Goal: Task Accomplishment & Management: Manage account settings

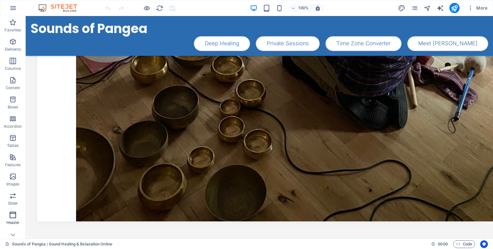
scroll to position [66, 0]
click at [14, 167] on icon "button" at bounding box center [13, 169] width 8 height 8
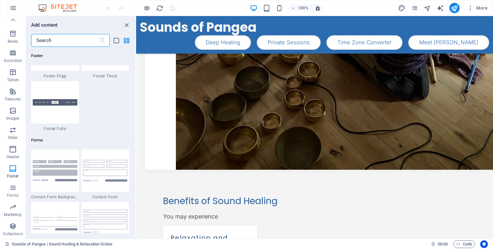
scroll to position [4600, 0]
click at [9, 214] on p "Marketing" at bounding box center [13, 214] width 18 height 5
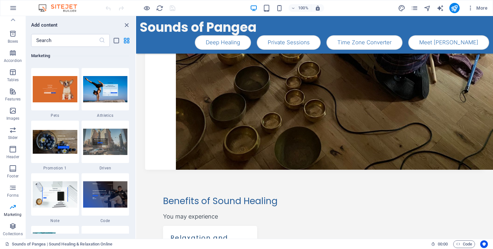
scroll to position [5499, 0]
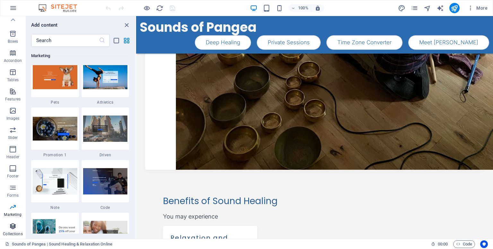
click at [12, 231] on p "Collections" at bounding box center [13, 233] width 20 height 5
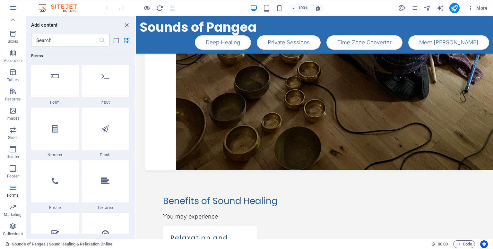
scroll to position [4851, 0]
click at [416, 10] on icon "pages" at bounding box center [414, 7] width 7 height 7
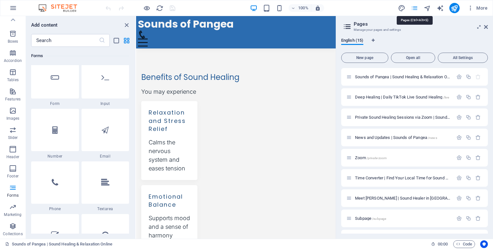
scroll to position [409, 0]
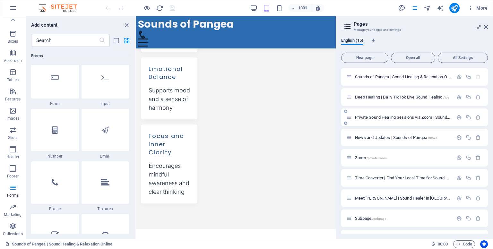
click at [402, 117] on span "Private Sound Healing Sessions via Zoom | Sounds of Pangea /private" at bounding box center [418, 117] width 126 height 5
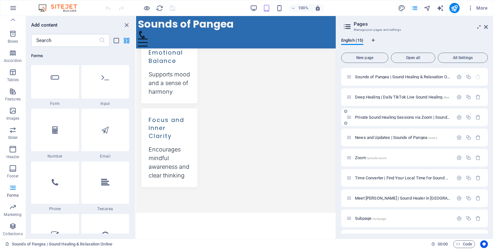
scroll to position [0, 0]
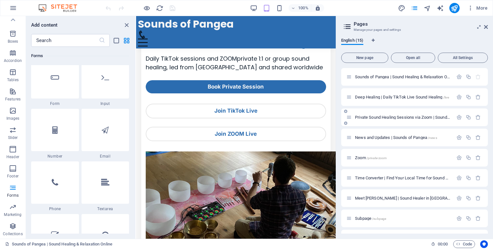
click at [402, 117] on div "Private Sound Healing Sessions via Zoom | Sounds of Pangea /private" at bounding box center [414, 117] width 147 height 18
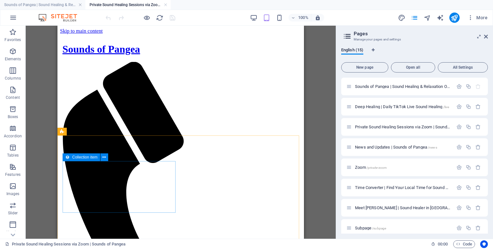
click at [94, 158] on span "Collection item" at bounding box center [84, 157] width 25 height 4
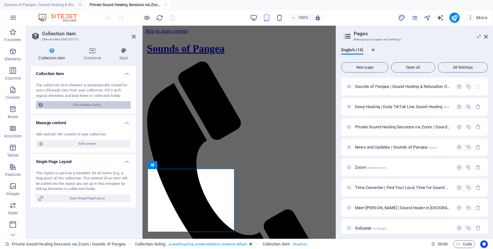
click at [88, 107] on span "Edit collection listing" at bounding box center [87, 105] width 83 height 8
select select "68a48f65563715f43205d723"
select select "createdAt_DESC"
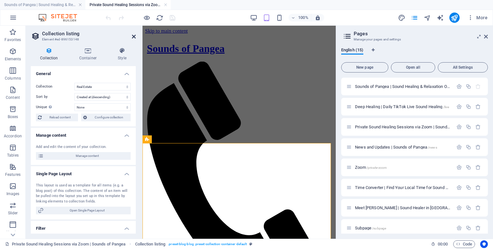
click at [133, 38] on icon at bounding box center [134, 36] width 4 height 5
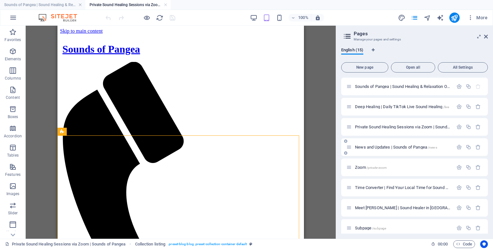
click at [358, 150] on div "News and Updates | Sounds of Pangea /news" at bounding box center [399, 146] width 107 height 7
click at [119, 133] on icon at bounding box center [117, 131] width 4 height 7
select select "68a48f65563715f43205d723"
select select "createdAt_DESC"
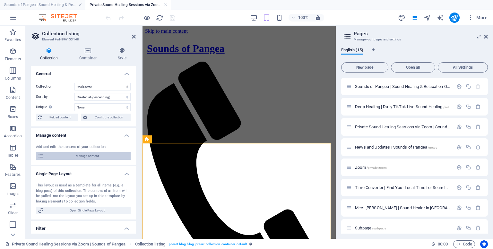
click at [93, 157] on span "Manage content" at bounding box center [87, 156] width 83 height 8
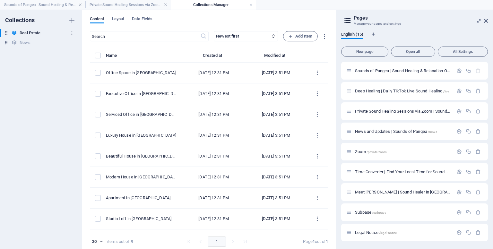
click at [70, 33] on icon "button" at bounding box center [72, 33] width 4 height 4
click at [73, 75] on h6 "Delete" at bounding box center [77, 77] width 17 height 8
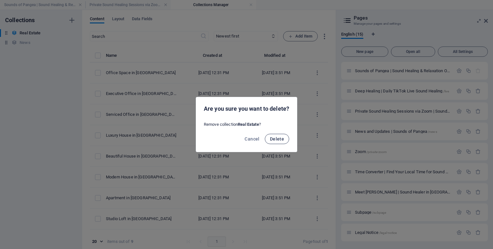
click at [272, 141] on button "Delete" at bounding box center [277, 139] width 24 height 10
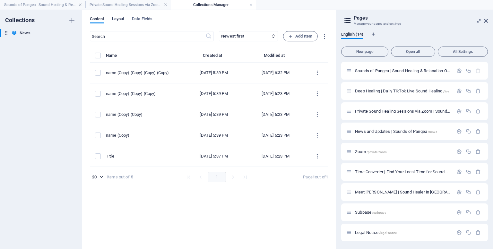
click at [119, 18] on span "Layout" at bounding box center [118, 19] width 13 height 9
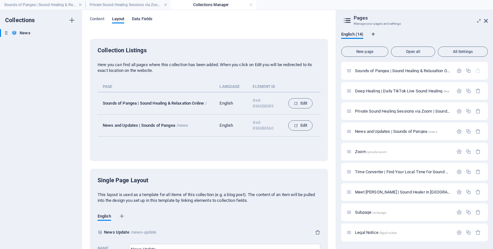
click at [135, 21] on span "Data Fields" at bounding box center [142, 19] width 21 height 9
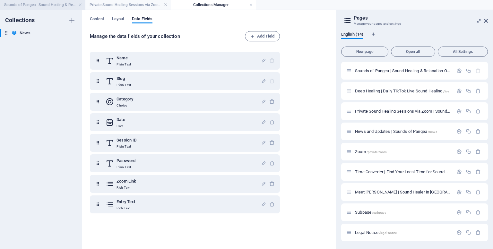
click at [43, 0] on li "Sounds of Pangea | Sound Healing & Relaxation Online" at bounding box center [42, 5] width 85 height 10
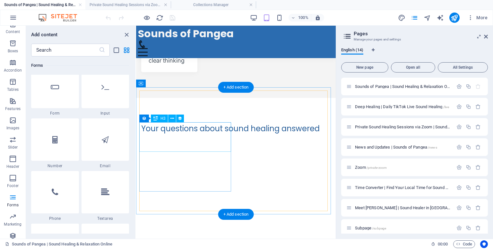
scroll to position [551, 0]
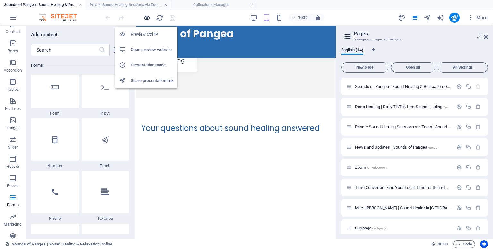
click at [149, 19] on icon "button" at bounding box center [146, 17] width 7 height 7
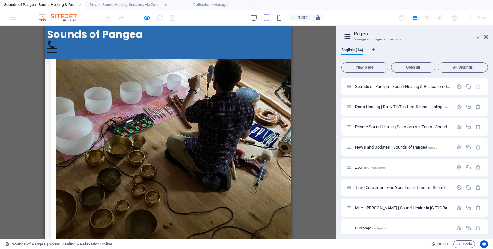
scroll to position [127, 0]
click at [484, 37] on icon at bounding box center [486, 36] width 4 height 5
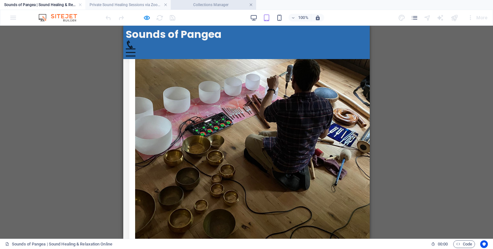
click at [250, 6] on link at bounding box center [251, 5] width 4 height 6
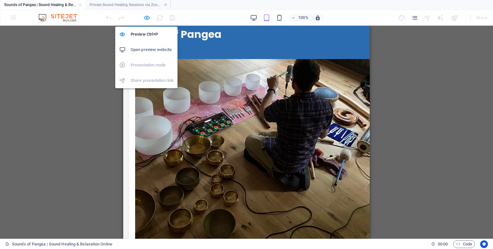
click at [145, 18] on icon "button" at bounding box center [146, 17] width 7 height 7
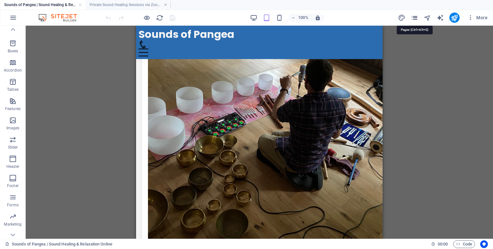
click at [414, 21] on icon "pages" at bounding box center [414, 17] width 7 height 7
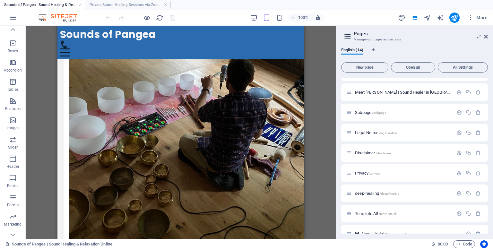
scroll to position [127, 0]
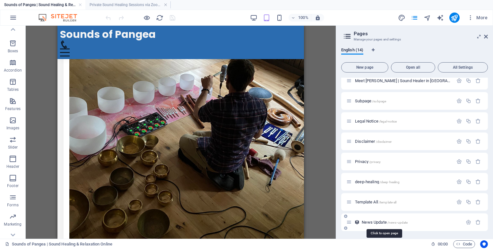
click at [389, 223] on span "/news-update" at bounding box center [397, 223] width 21 height 4
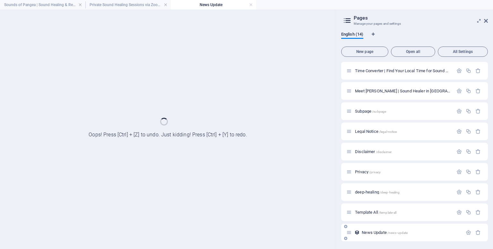
scroll to position [0, 0]
click at [389, 223] on div "Sounds of Pangea | Sound Healing & Relaxation Online / Deep Healing | Daily Tik…" at bounding box center [414, 101] width 147 height 280
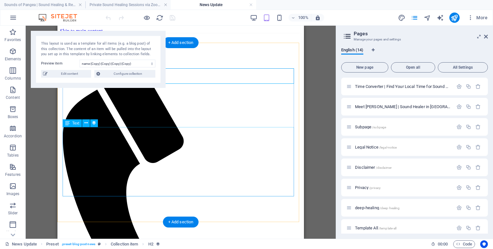
scroll to position [52, 0]
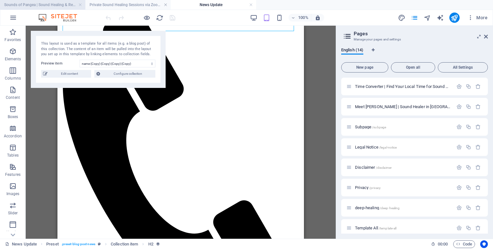
click at [56, 1] on h4 "Sounds of Pangea | Sound Healing & Relaxation Online" at bounding box center [42, 4] width 85 height 7
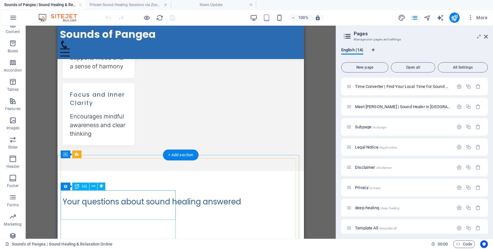
scroll to position [473, 0]
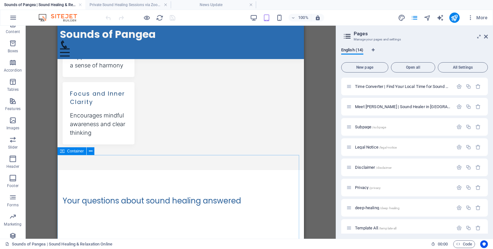
click at [64, 153] on icon at bounding box center [62, 151] width 4 height 8
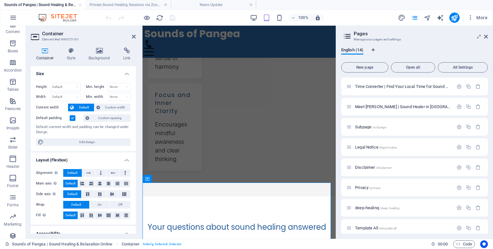
scroll to position [460, 0]
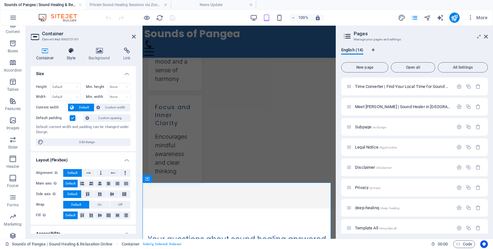
click at [77, 57] on h4 "Style" at bounding box center [73, 53] width 22 height 13
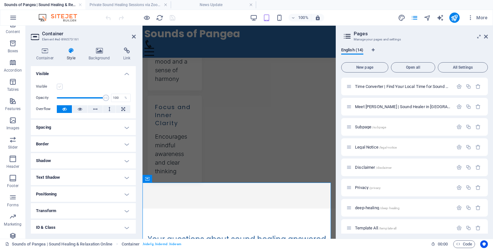
click at [60, 88] on label at bounding box center [60, 87] width 6 height 6
click at [0, 0] on input "Visible" at bounding box center [0, 0] width 0 height 0
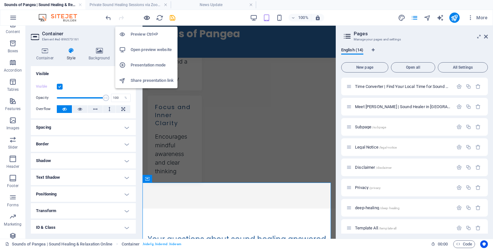
click at [147, 19] on icon "button" at bounding box center [146, 17] width 7 height 7
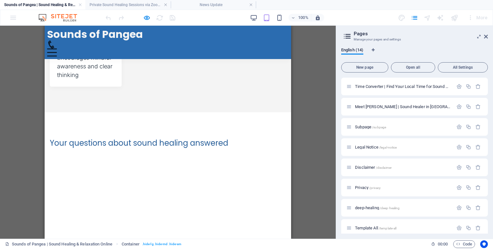
scroll to position [539, 0]
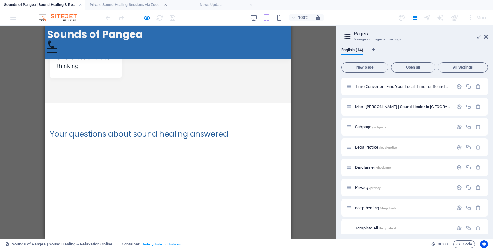
select select "68b5cc41d09cae92d90833d7"
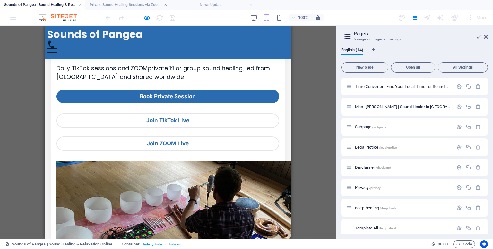
scroll to position [52, 0]
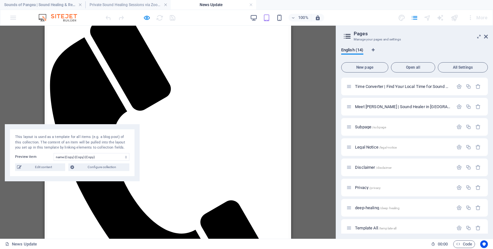
drag, startPoint x: 73, startPoint y: 38, endPoint x: 75, endPoint y: 132, distance: 94.3
click at [75, 132] on div "This layout is used as a template for all items (e.g. a blog post) of this coll…" at bounding box center [72, 152] width 135 height 57
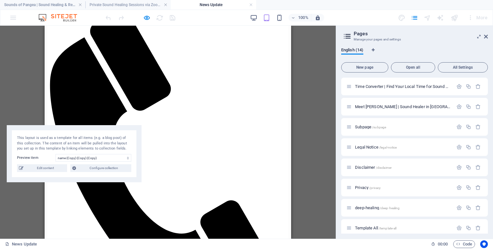
scroll to position [0, 0]
